Goal: Information Seeking & Learning: Find specific fact

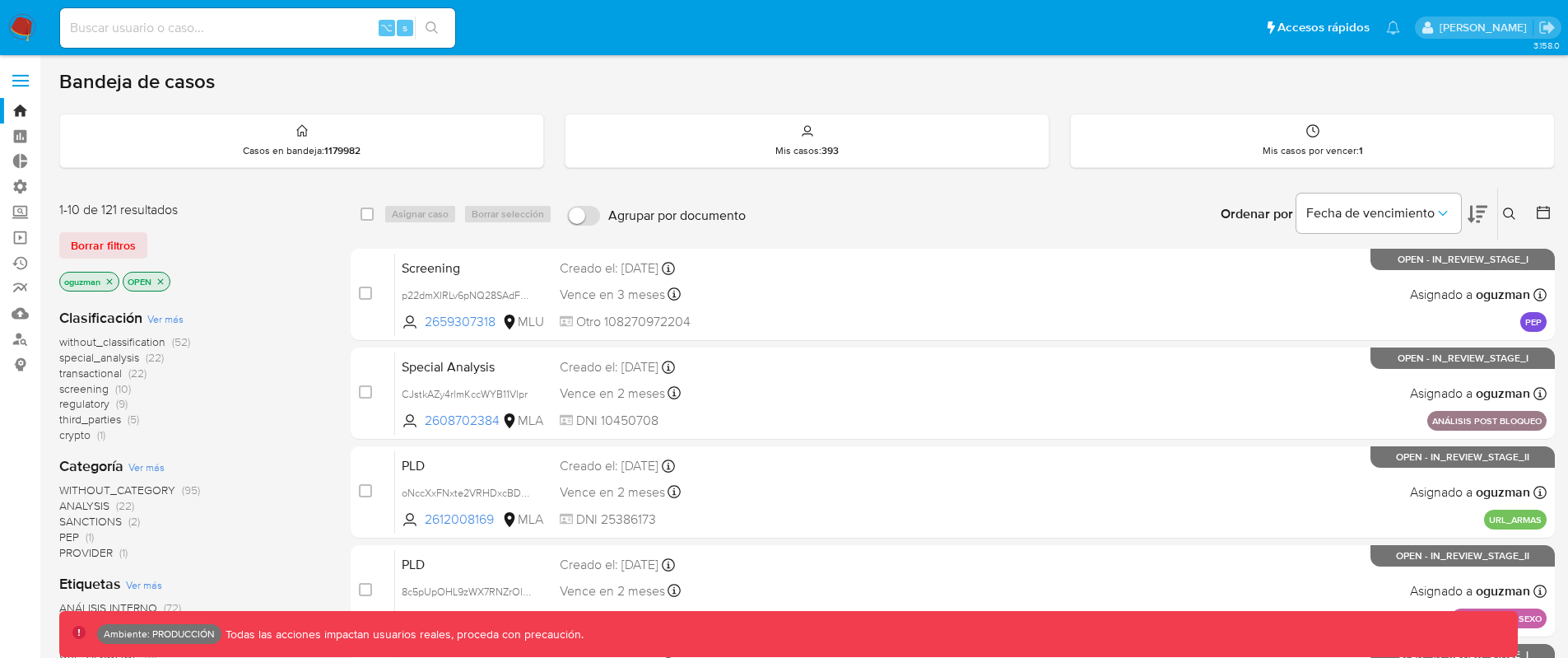
click at [244, 24] on input at bounding box center [258, 28] width 395 height 22
paste input "GmBsUxVbGOXkiYyJPPdyOHa3"
type input "GmBsUxVbGOXkiYyJPPdyOHa3"
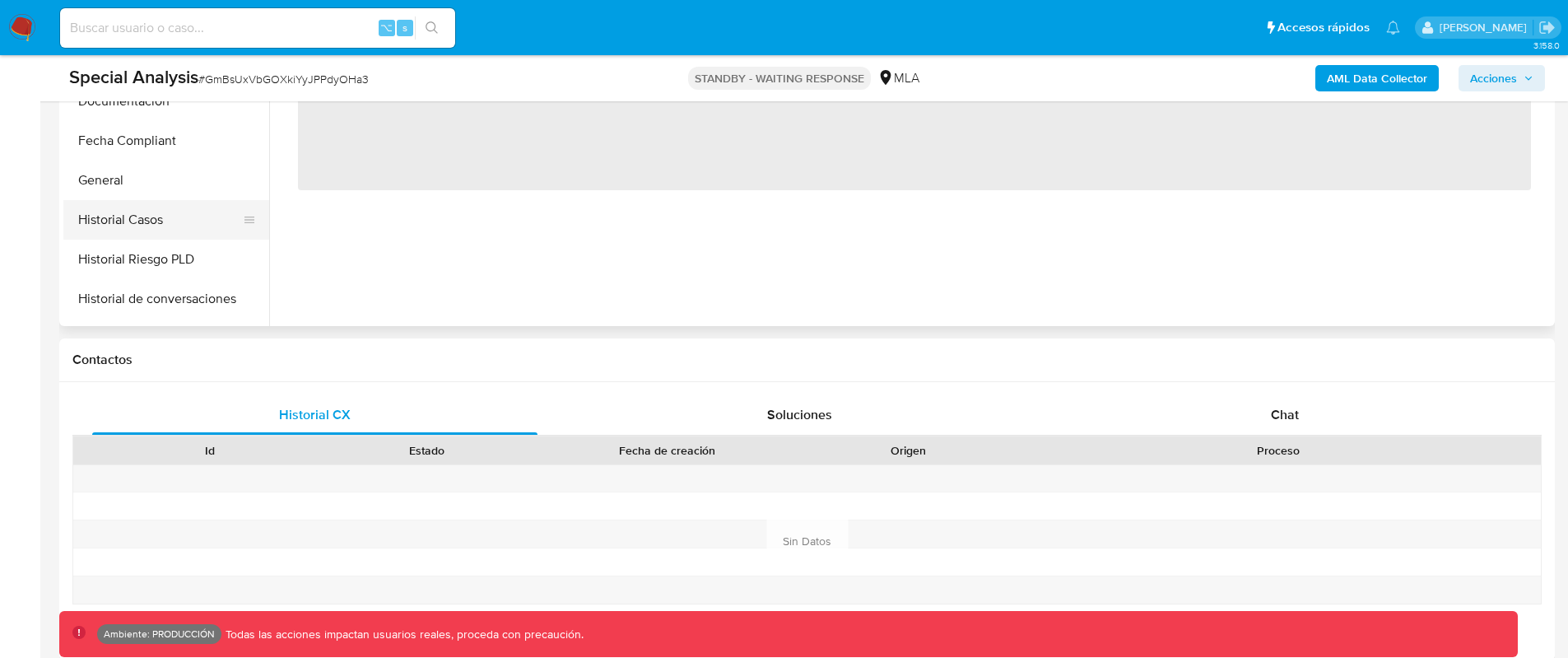
scroll to position [288, 0]
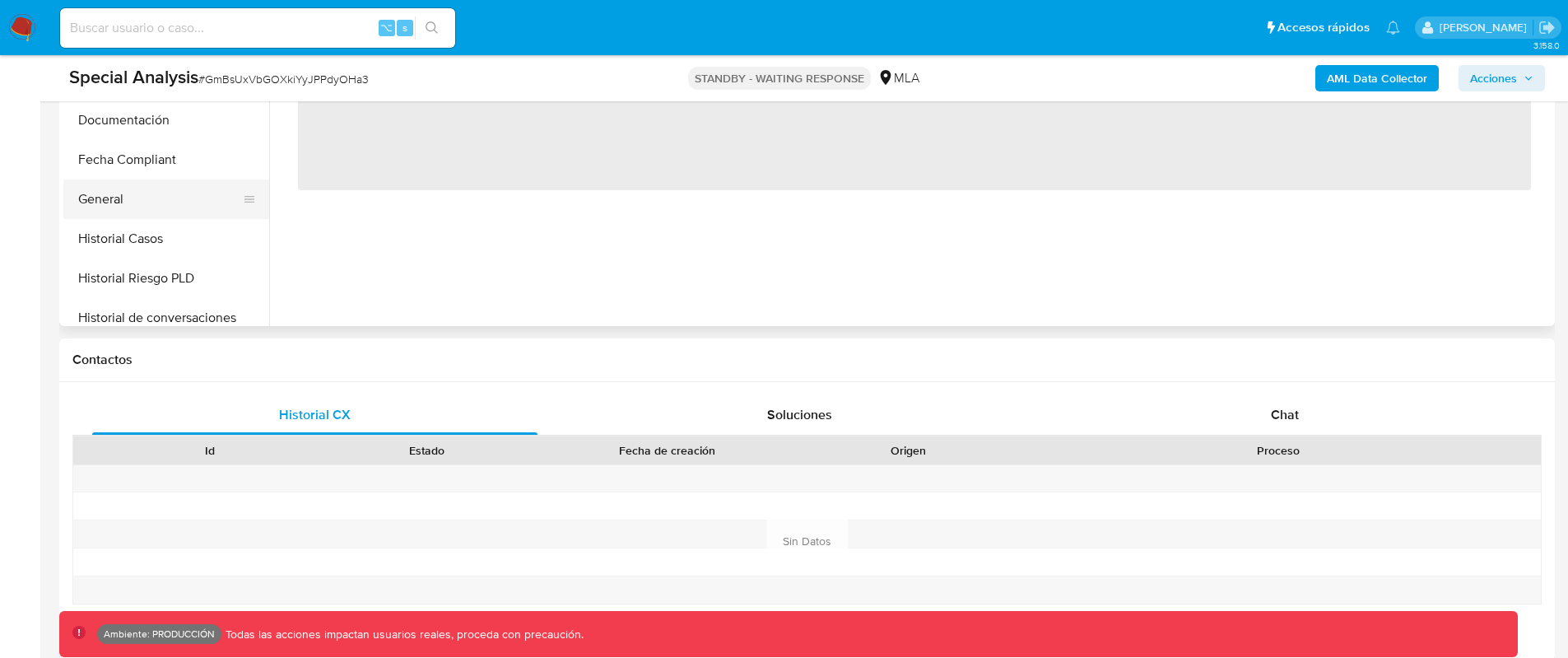
click at [142, 199] on button "General" at bounding box center [159, 199] width 193 height 39
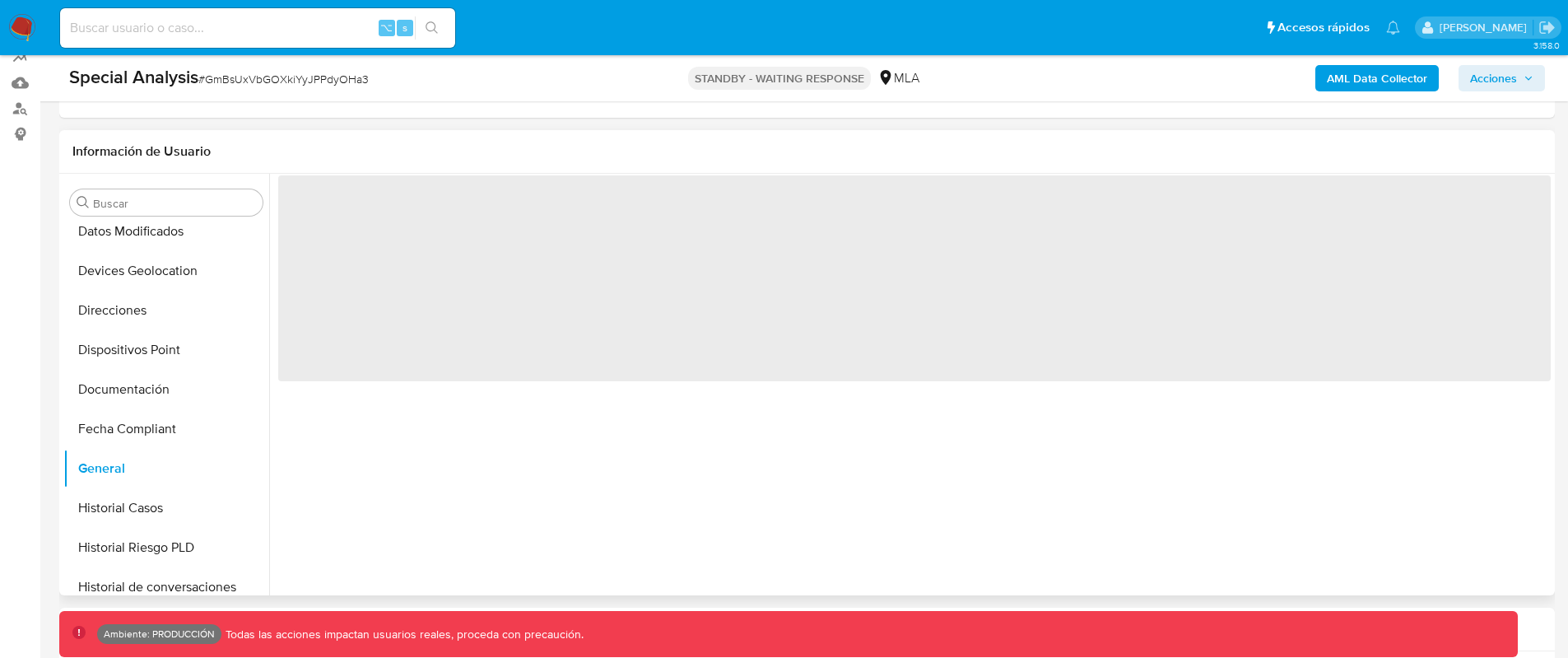
scroll to position [185, 0]
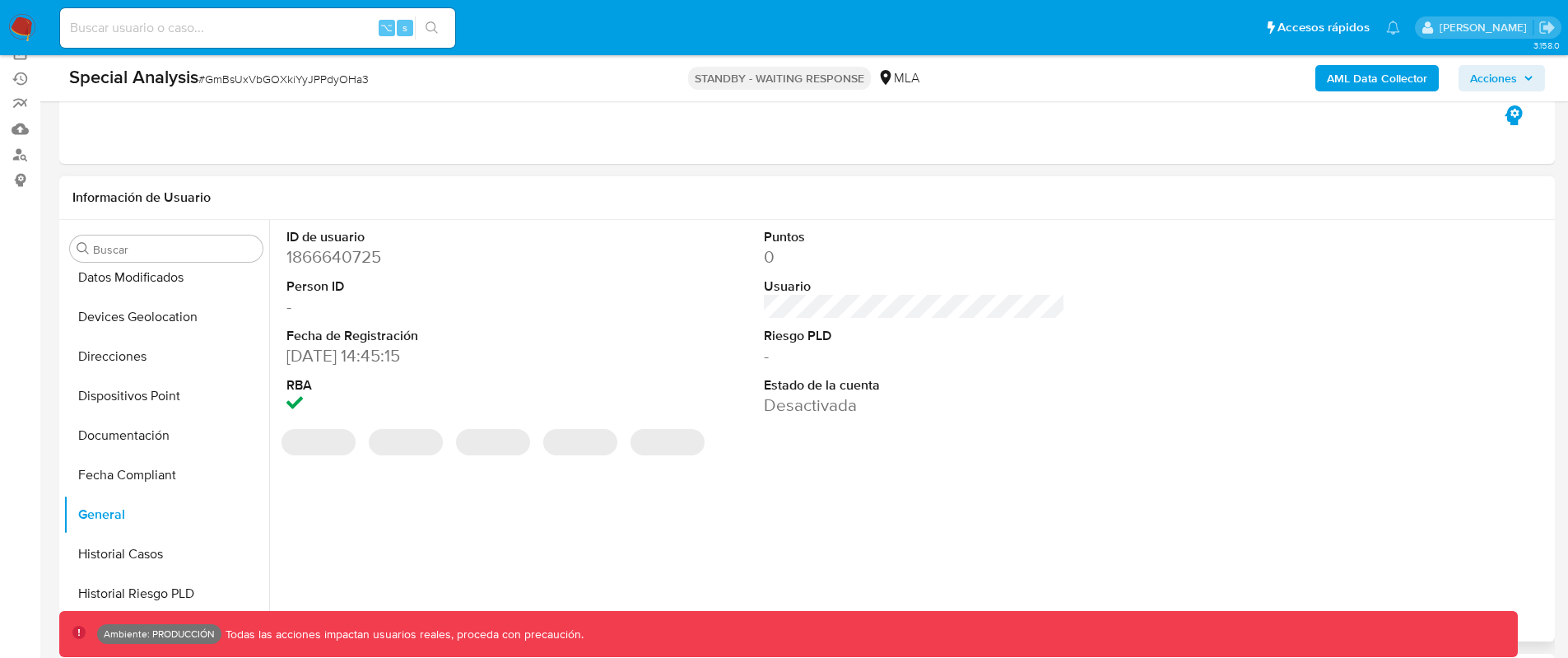
click at [350, 261] on dd "1866640725" at bounding box center [437, 257] width 302 height 23
copy dd "1866640725"
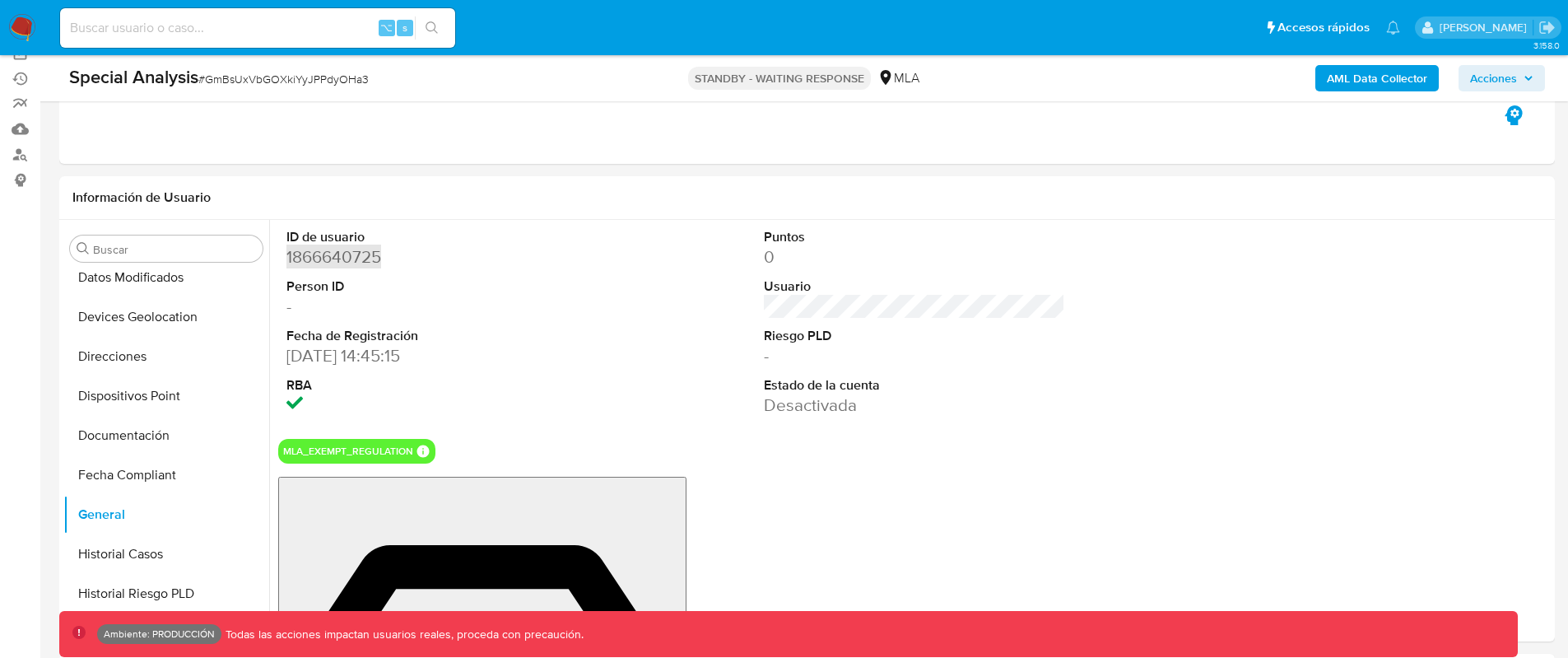
select select "10"
